Goal: Task Accomplishment & Management: Manage account settings

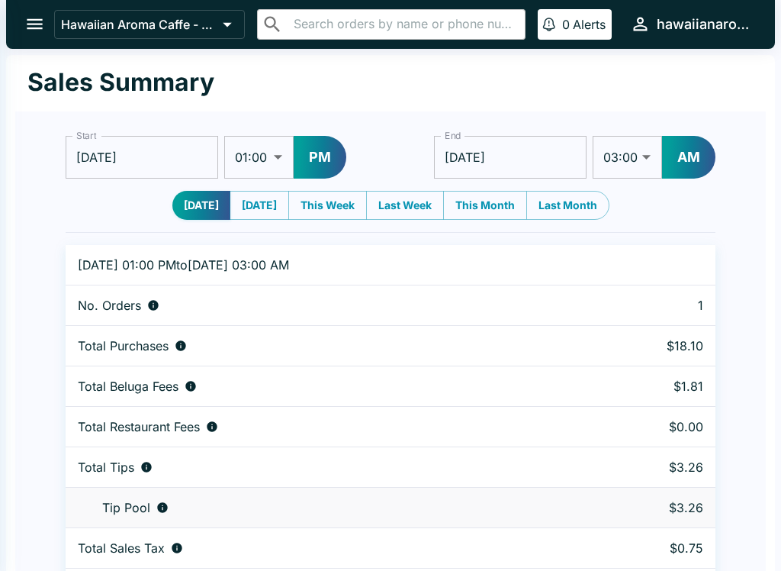
select select "03:00"
click at [144, 159] on input "[DATE]" at bounding box center [142, 157] width 153 height 43
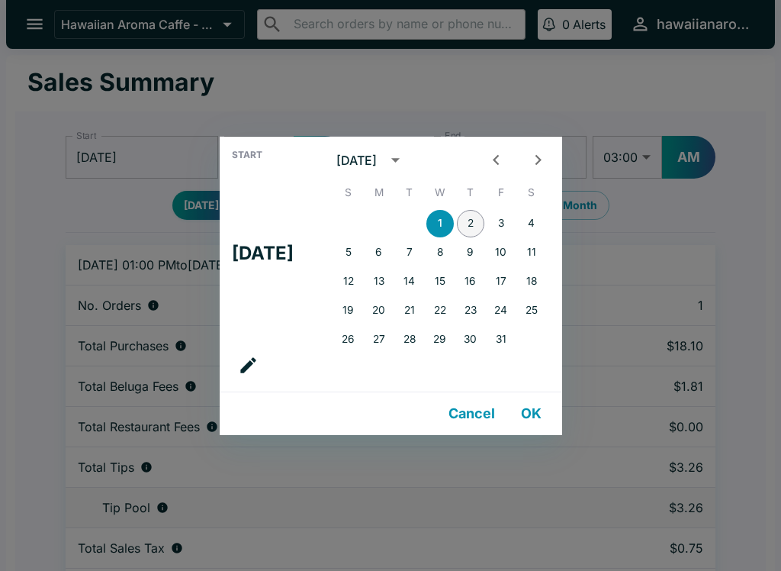
click at [485, 217] on button "2" at bounding box center [470, 223] width 27 height 27
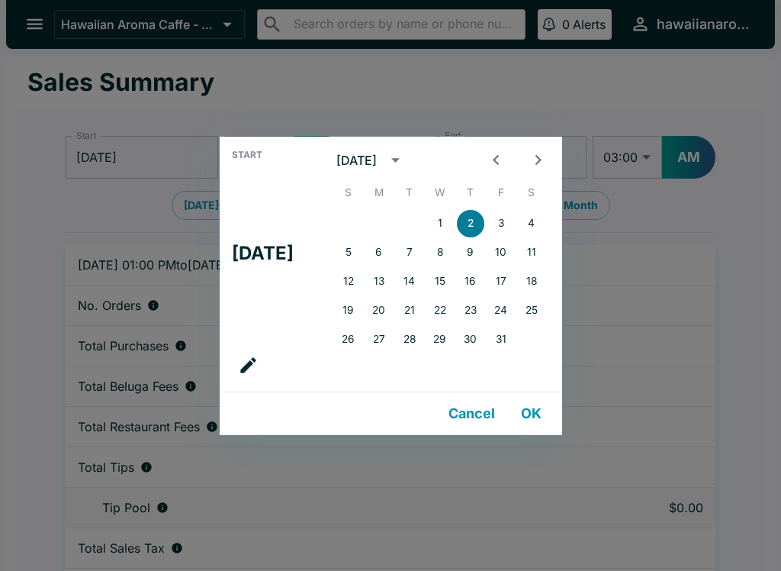
type input "[DATE]"
click at [540, 414] on button "OK" at bounding box center [531, 413] width 49 height 31
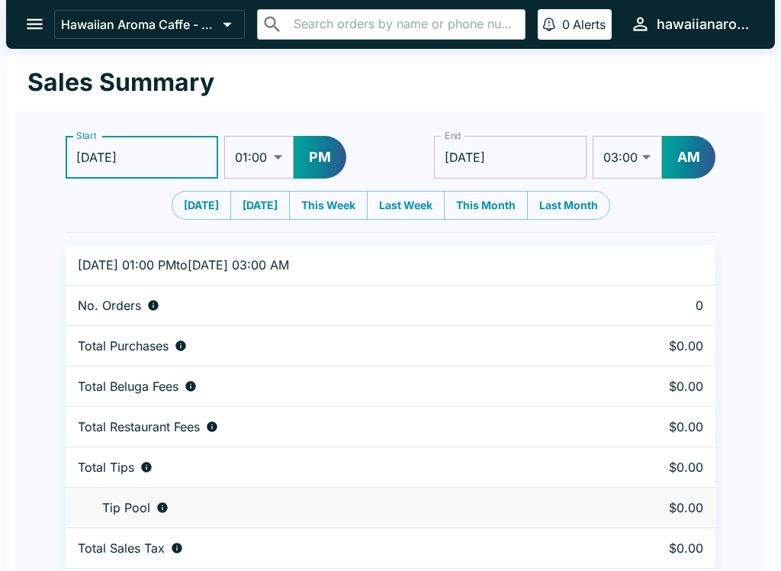
click at [276, 165] on select "01:00 01:30 02:00 02:30 03:00 03:30 04:00 04:30 05:00 05:30 06:00 06:30 07:00 0…" at bounding box center [258, 157] width 69 height 43
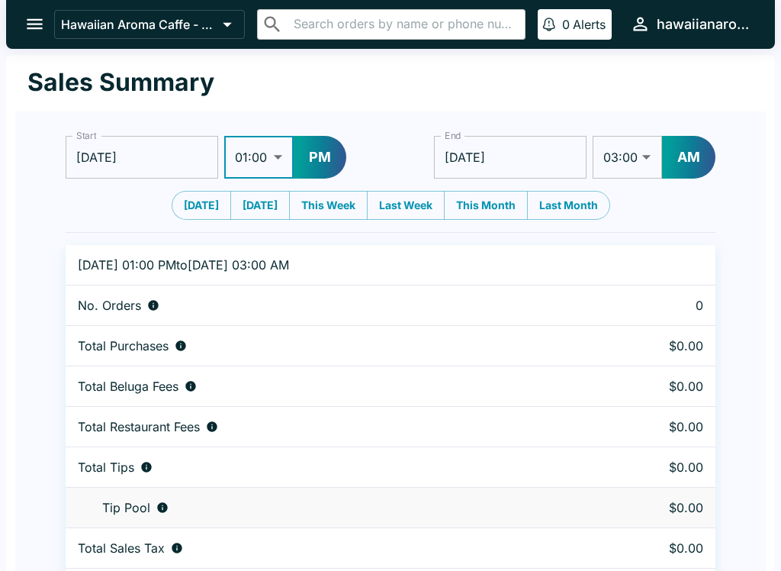
click at [317, 159] on button "PM" at bounding box center [320, 157] width 53 height 43
click at [39, 26] on icon "open drawer" at bounding box center [34, 24] width 21 height 21
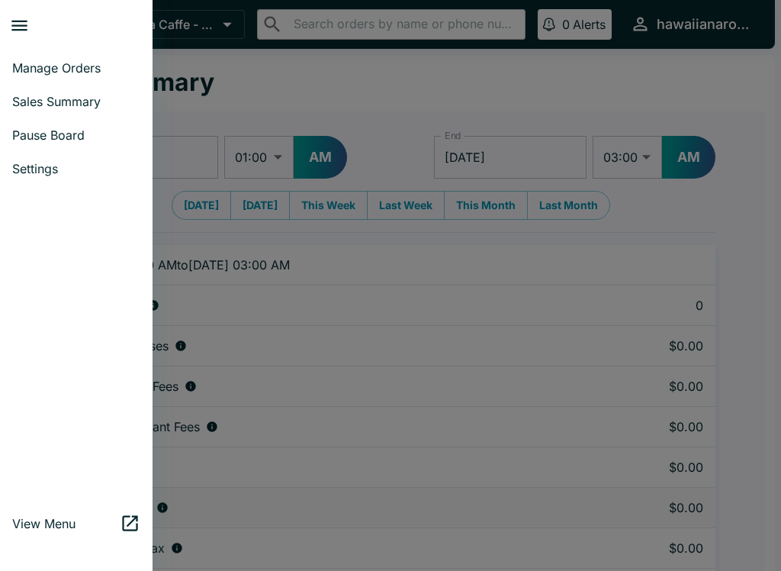
click at [64, 105] on span "Sales Summary" at bounding box center [76, 101] width 128 height 15
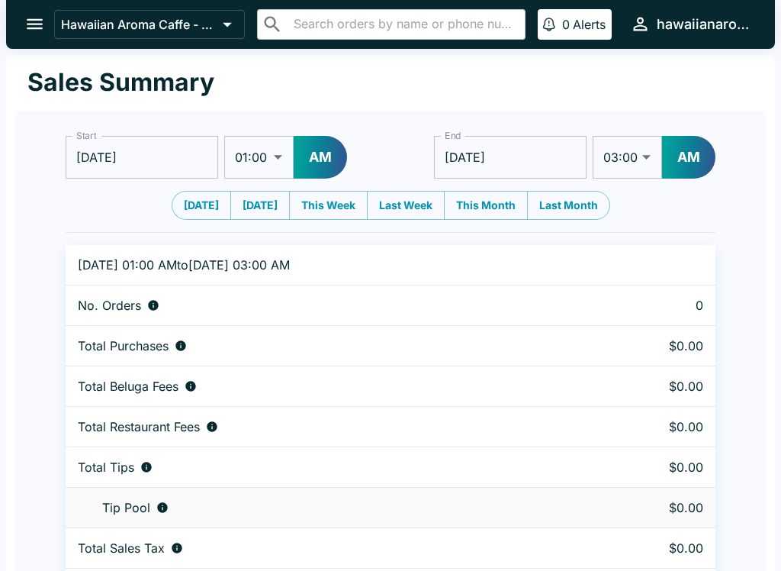
click at [38, 31] on icon "open drawer" at bounding box center [34, 24] width 21 height 21
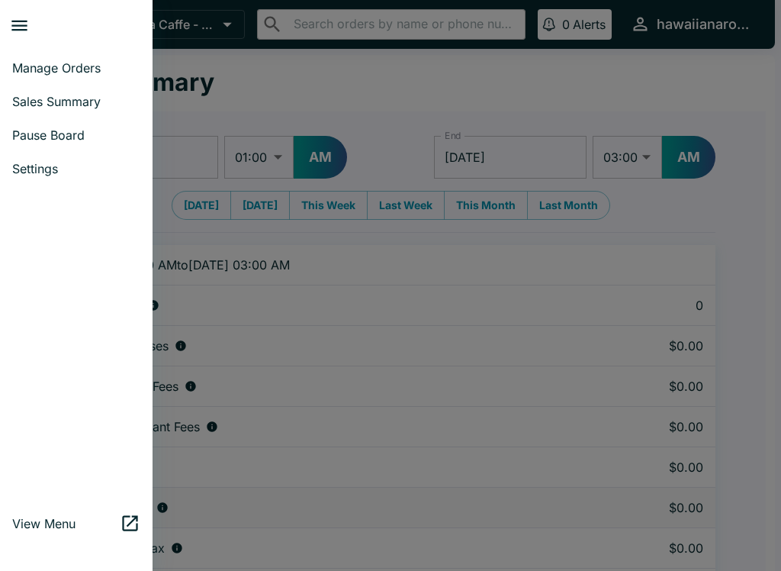
click at [55, 83] on link "Manage Orders" at bounding box center [76, 68] width 153 height 34
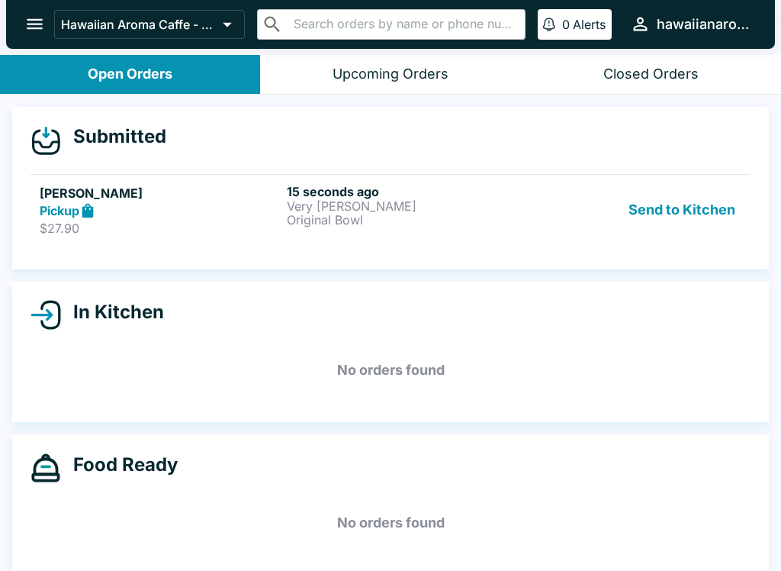
click at [524, 200] on p "Very [PERSON_NAME]" at bounding box center [407, 206] width 241 height 14
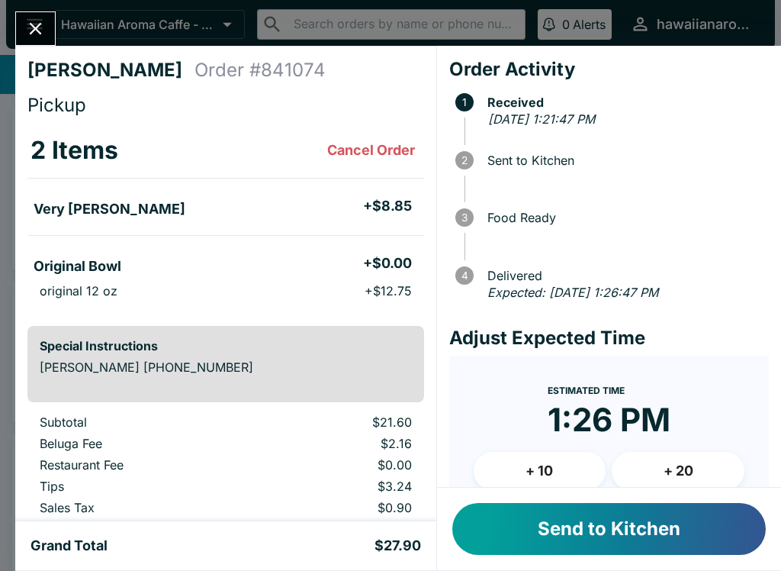
click at [569, 516] on button "Send to Kitchen" at bounding box center [610, 529] width 314 height 52
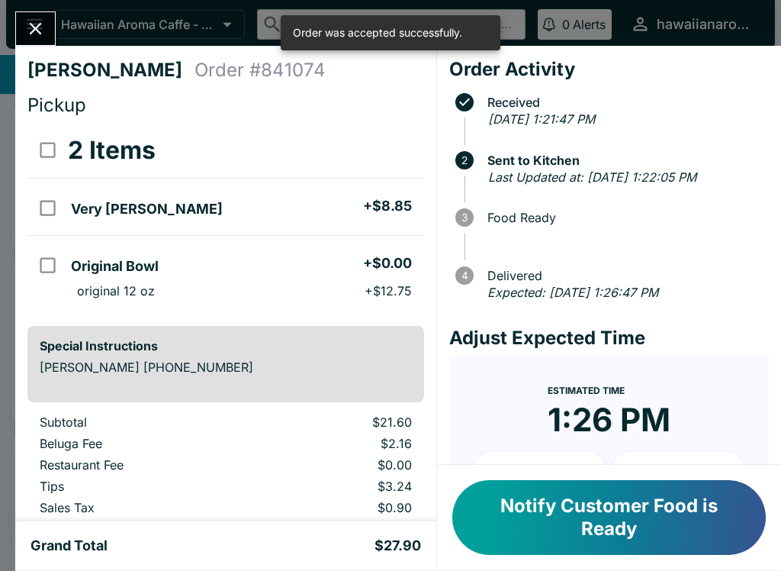
click at [36, 35] on icon "Close" at bounding box center [35, 28] width 21 height 21
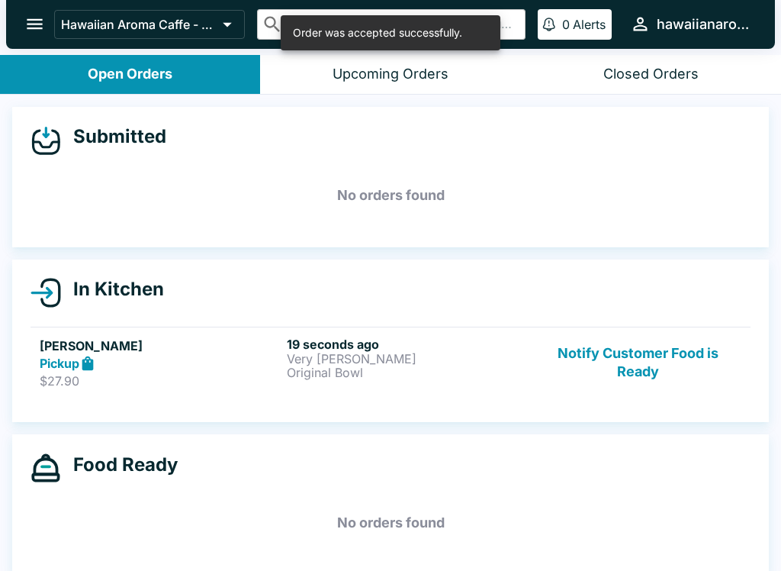
click at [156, 412] on div "In Kitchen [PERSON_NAME] Pickup $27.90 19 seconds ago Very [PERSON_NAME] Origin…" at bounding box center [390, 340] width 757 height 163
click at [230, 379] on p "$27.90" at bounding box center [160, 380] width 241 height 15
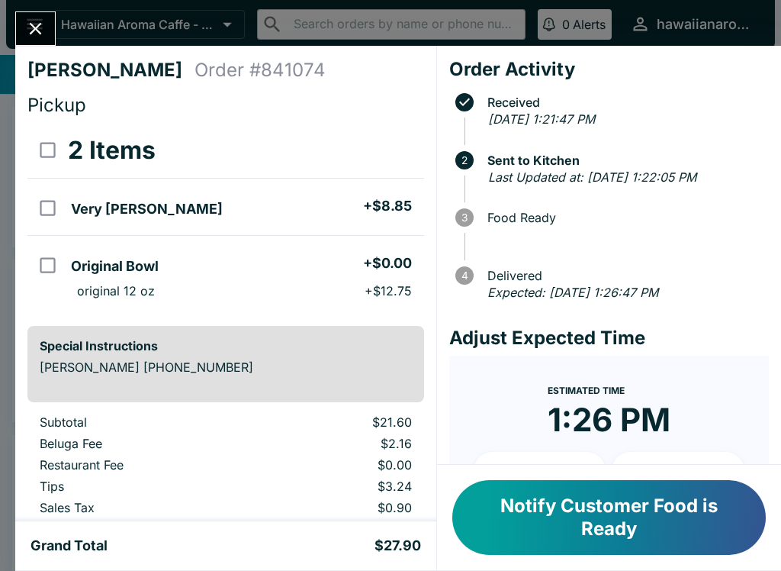
click at [25, 40] on button "Close" at bounding box center [35, 28] width 39 height 33
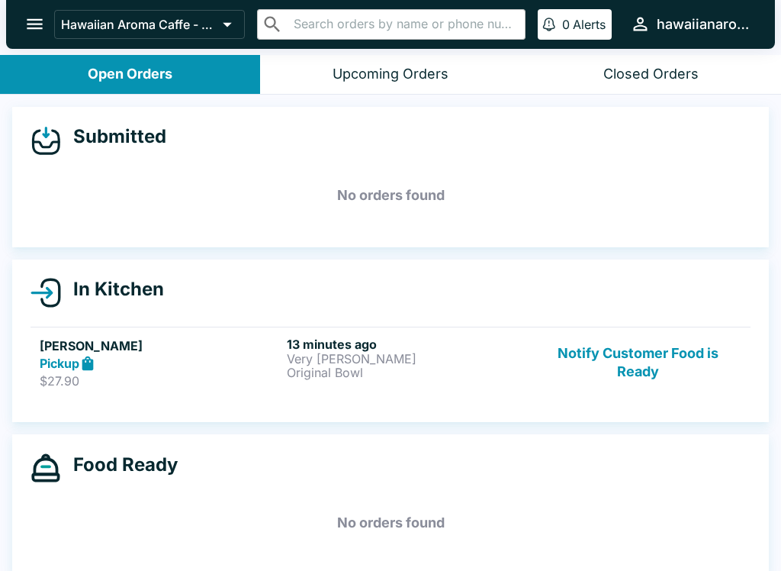
click at [456, 384] on div "13 minutes ago Very [PERSON_NAME] Original Bowl" at bounding box center [407, 363] width 241 height 53
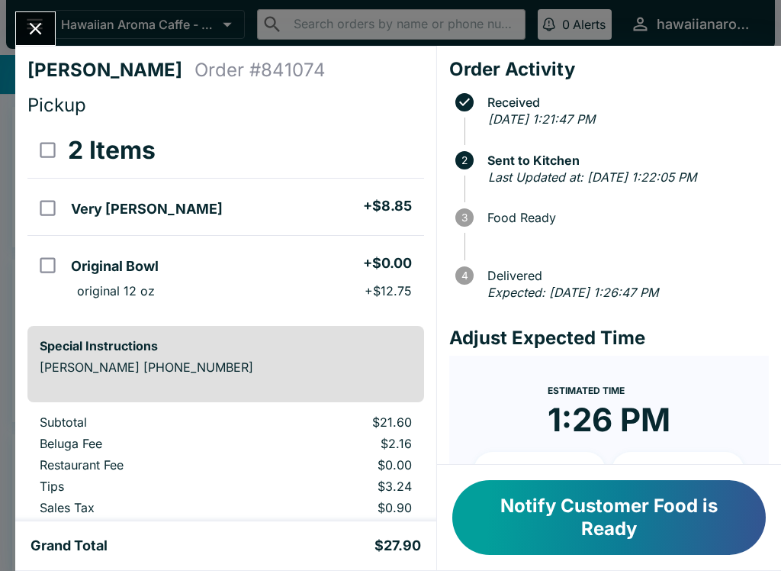
click at [661, 530] on button "Notify Customer Food is Ready" at bounding box center [610, 517] width 314 height 75
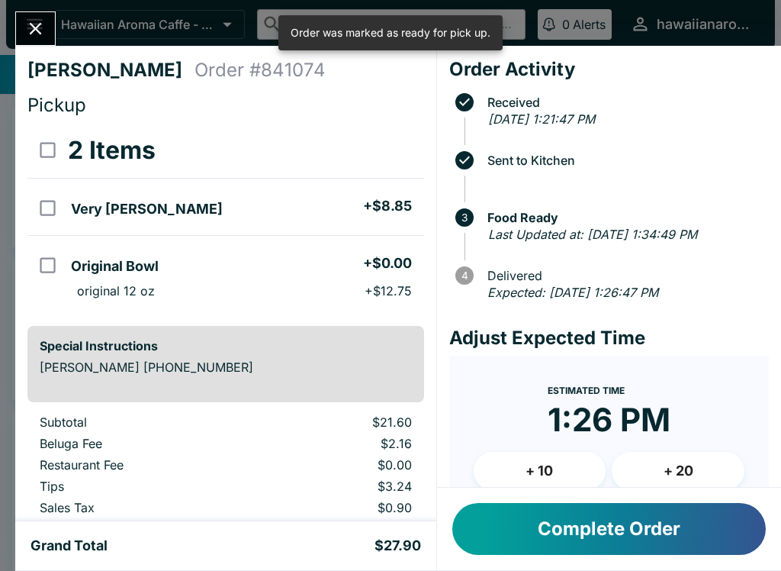
click at [550, 520] on button "Complete Order" at bounding box center [610, 529] width 314 height 52
